Goal: Task Accomplishment & Management: Manage account settings

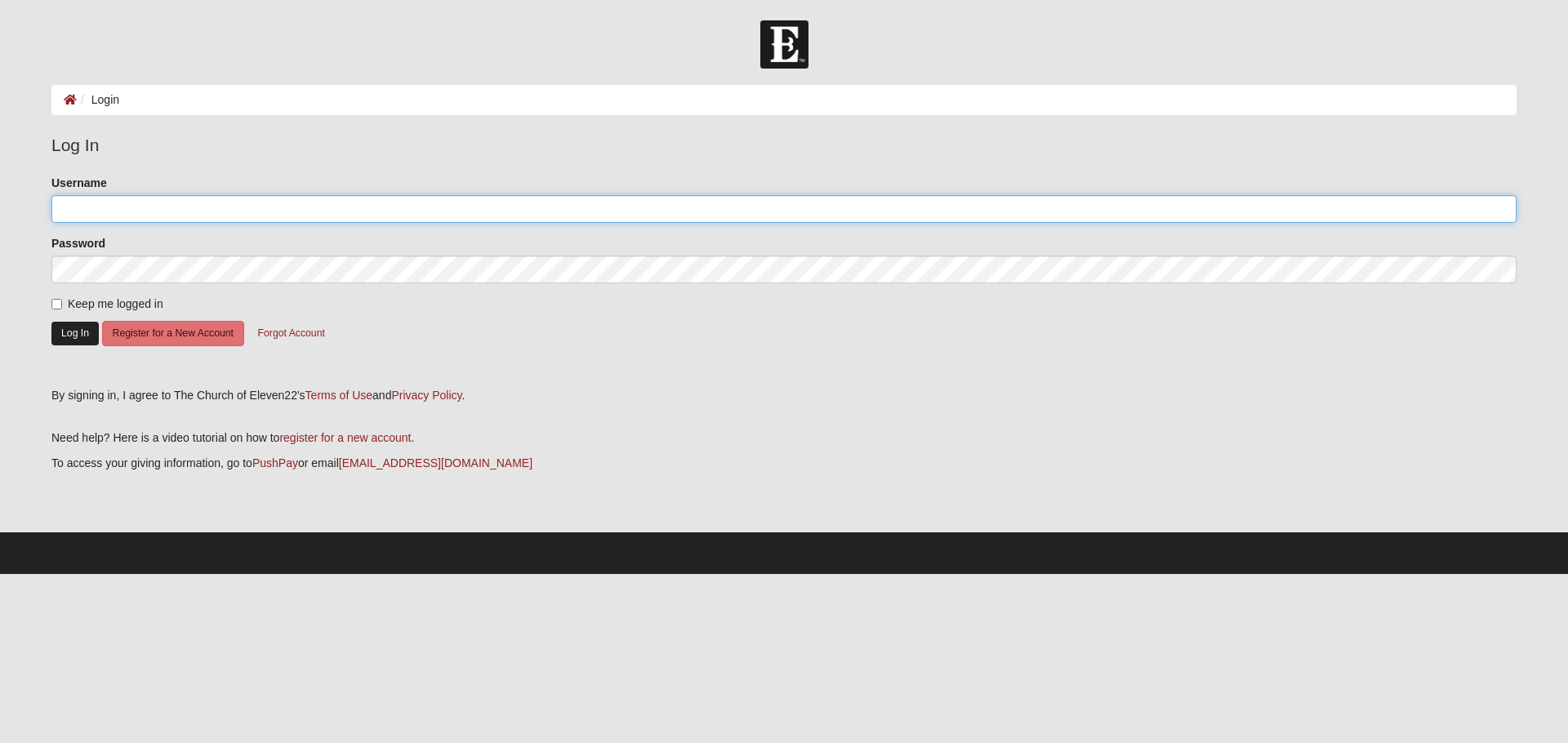
type input "Dnoel"
click at [67, 335] on button "Log In" at bounding box center [75, 333] width 48 height 24
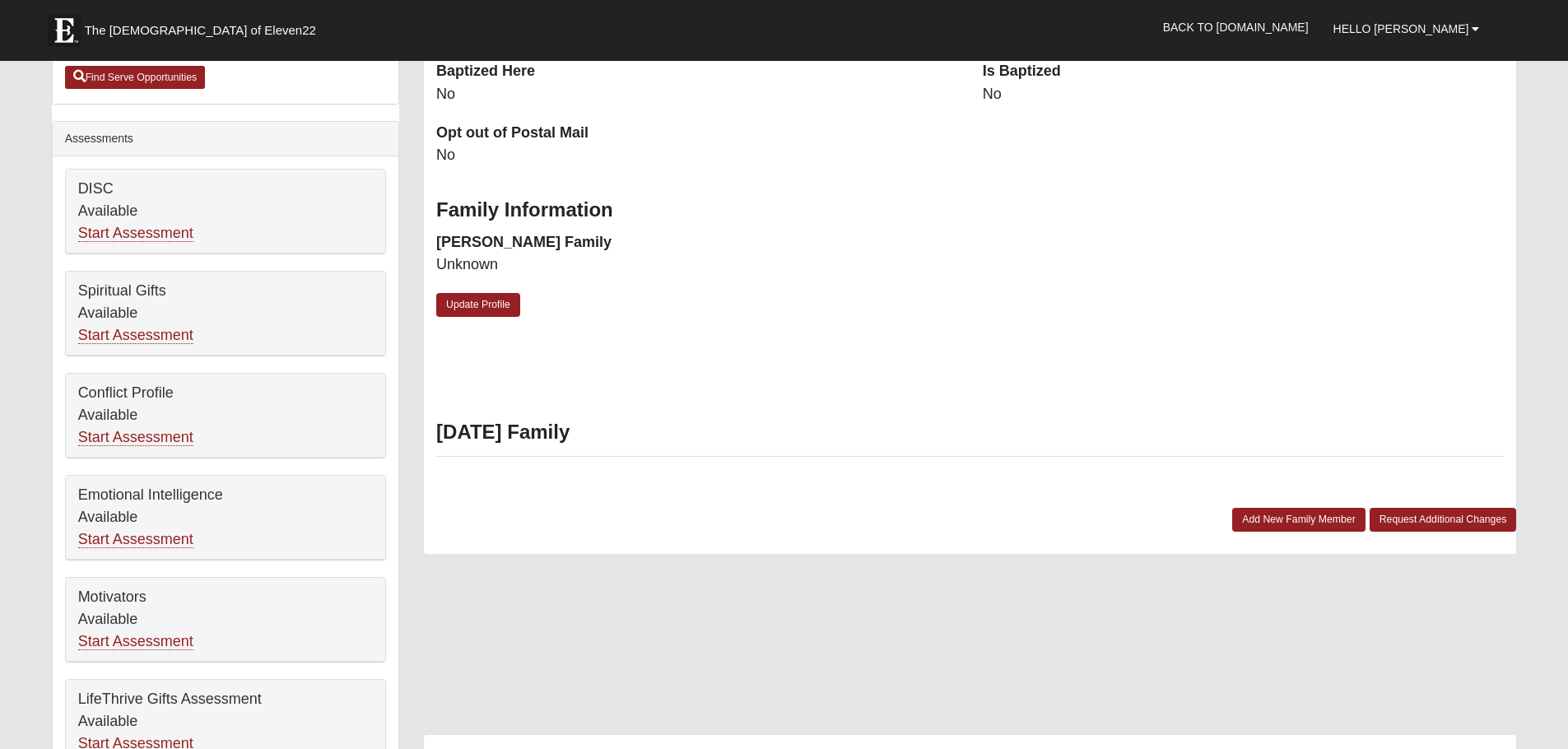
scroll to position [576, 0]
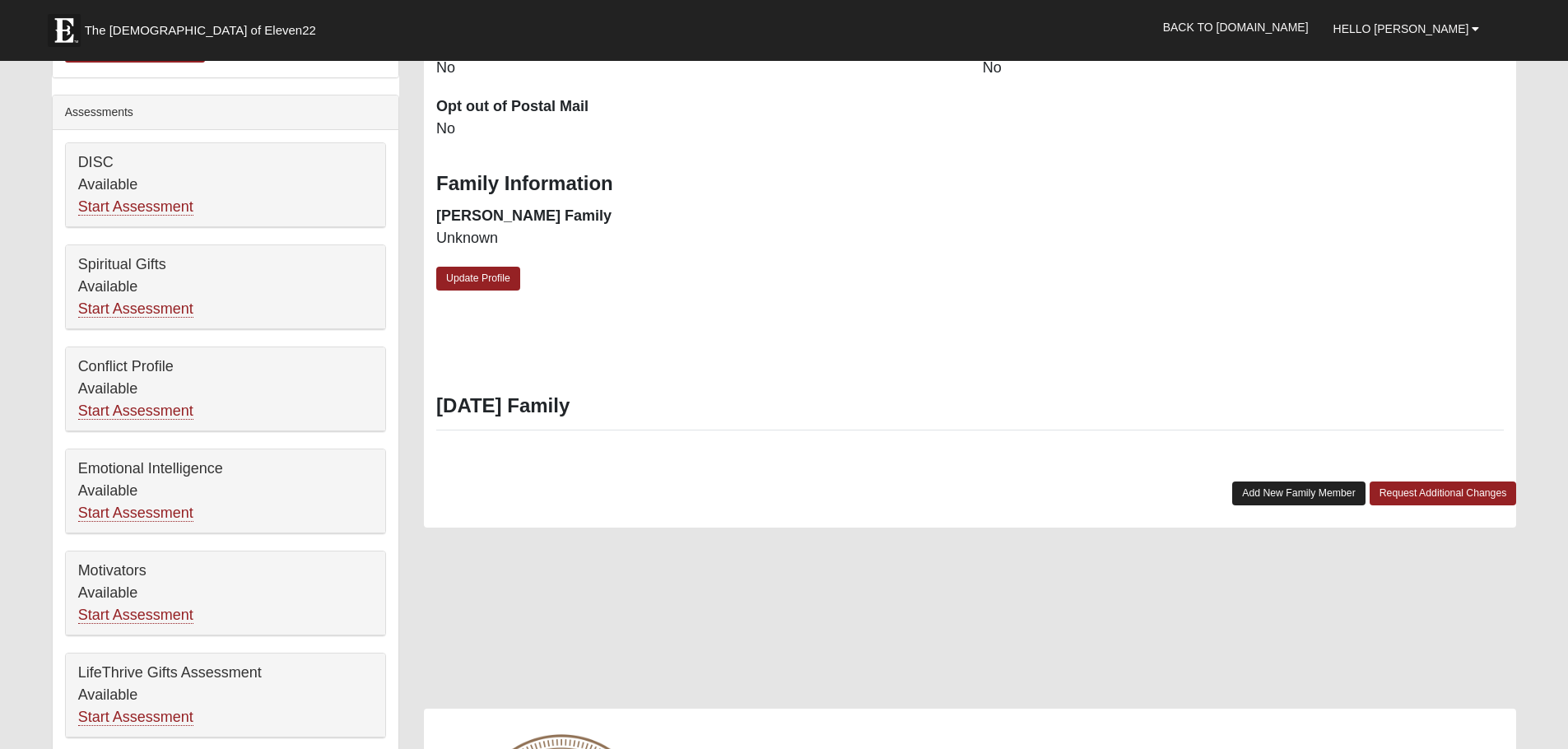
click at [1281, 495] on link "Add New Family Member" at bounding box center [1298, 494] width 133 height 24
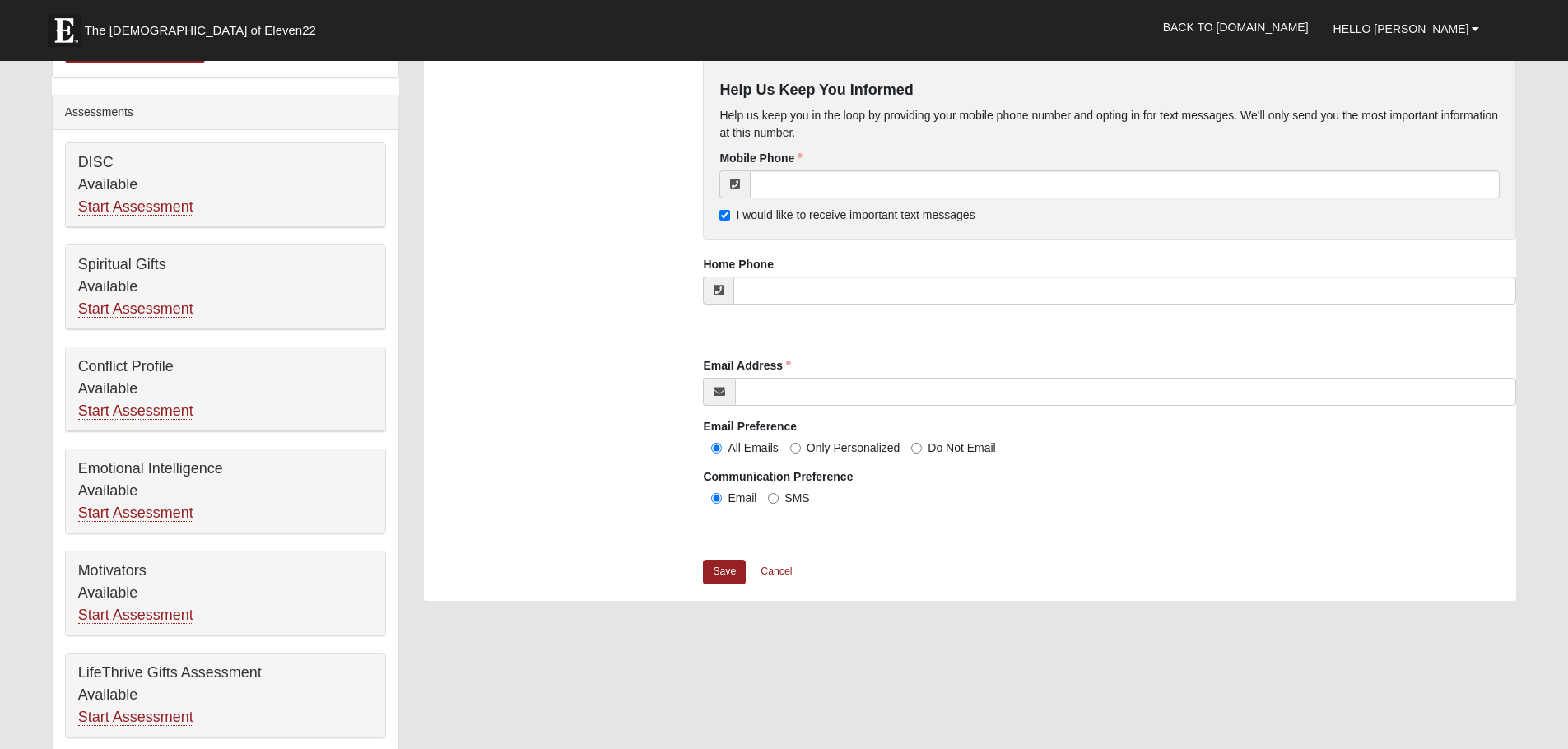
scroll to position [494, 0]
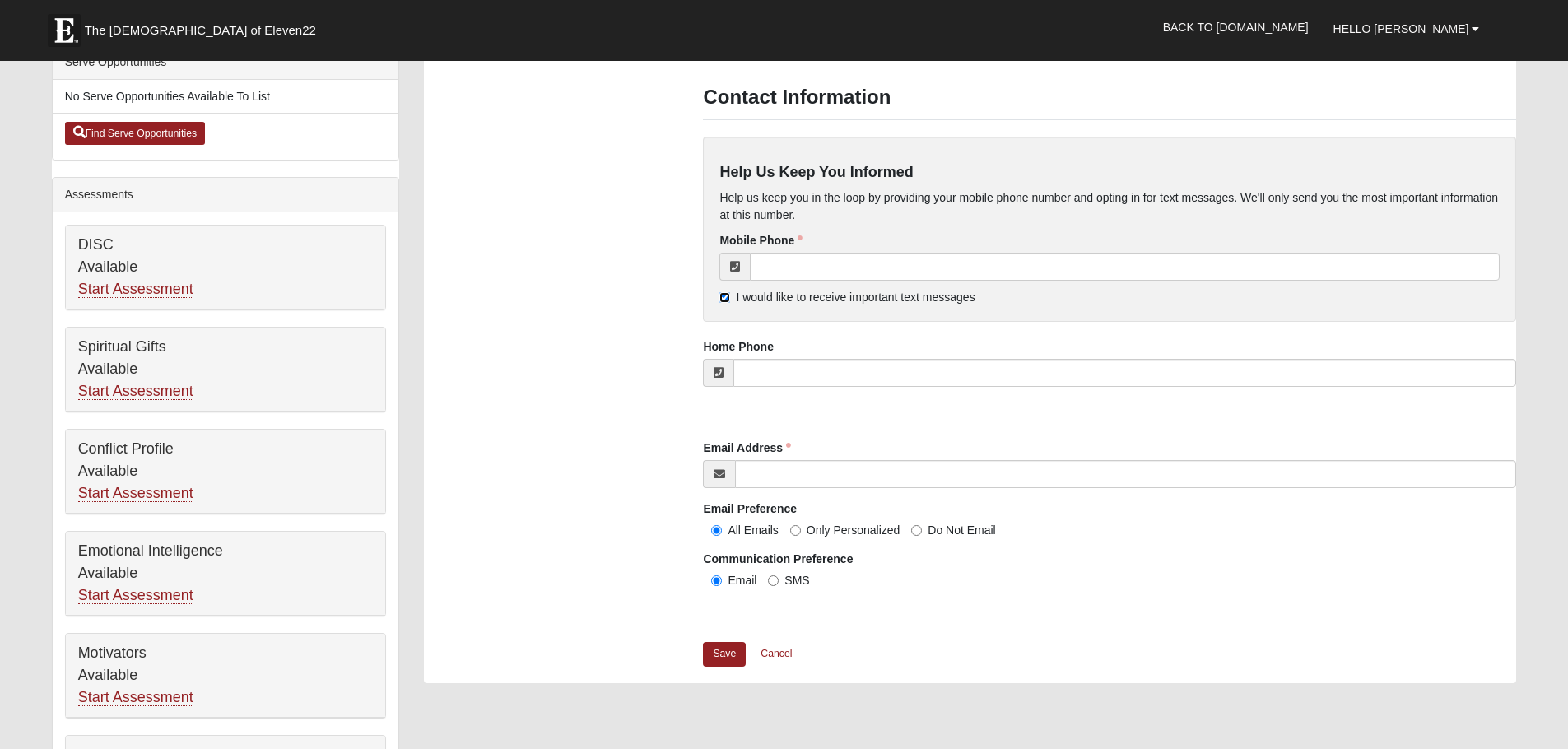
click at [726, 296] on input "I would like to receive important text messages" at bounding box center [725, 297] width 11 height 11
checkbox input "false"
click at [915, 530] on input "Do Not Email" at bounding box center [916, 530] width 11 height 11
radio input "true"
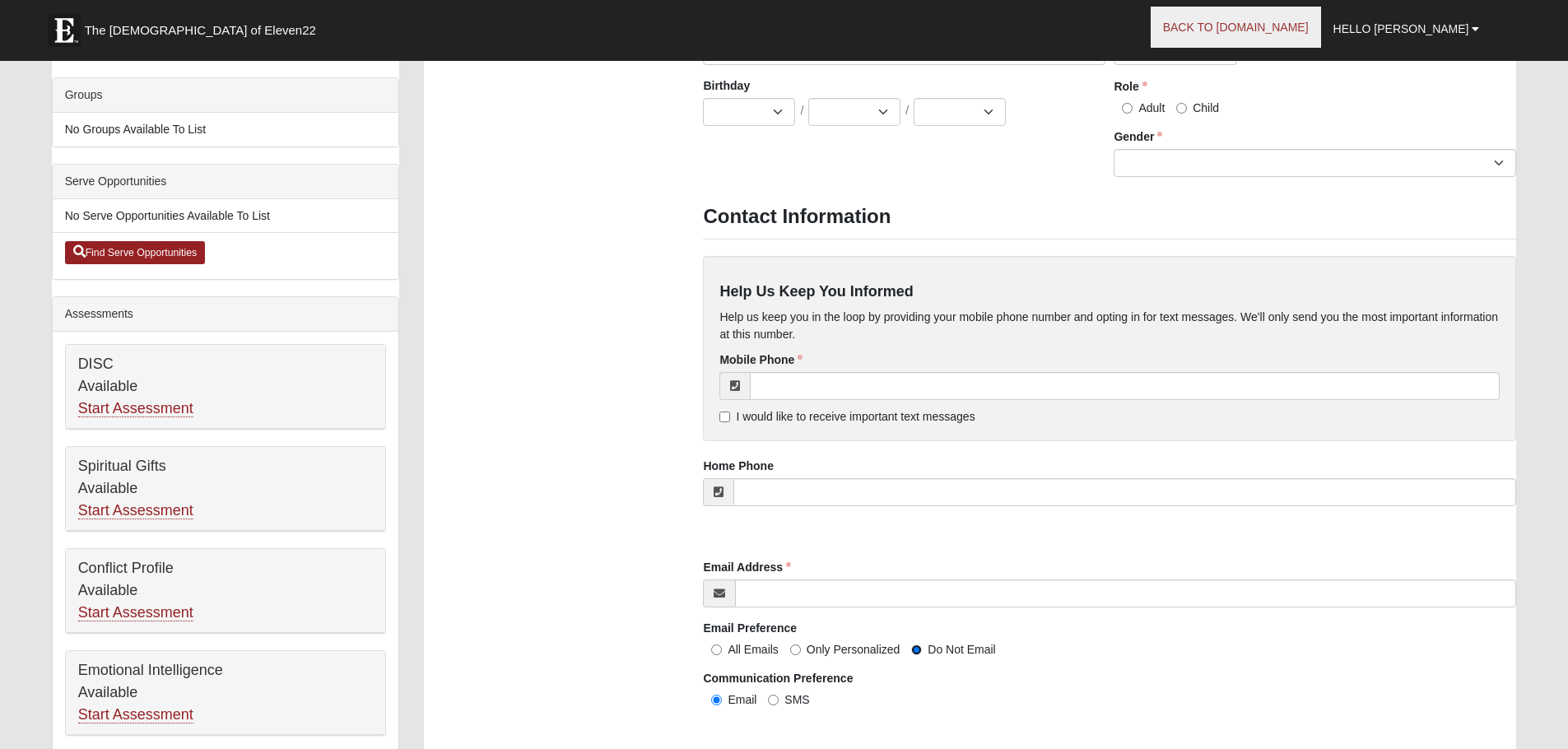
scroll to position [329, 0]
